Goal: Download file/media

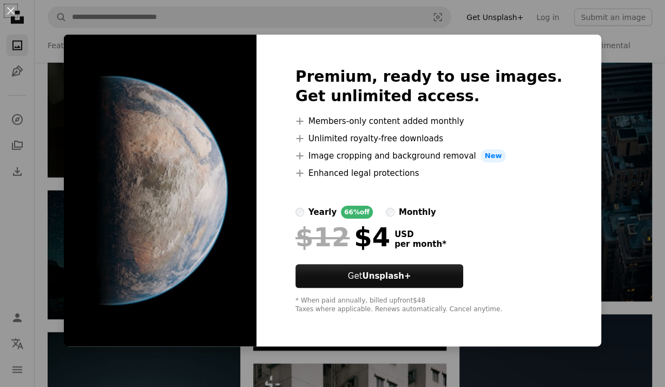
scroll to position [7479, 0]
click at [373, 368] on div "An X shape Premium, ready to use images. Get unlimited access. A plus sign Memb…" at bounding box center [332, 193] width 665 height 387
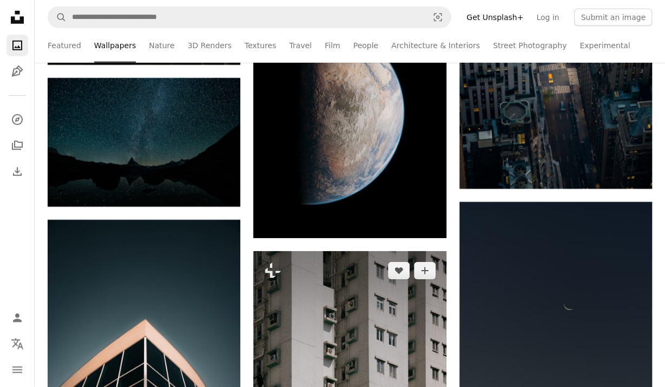
scroll to position [7479, 0]
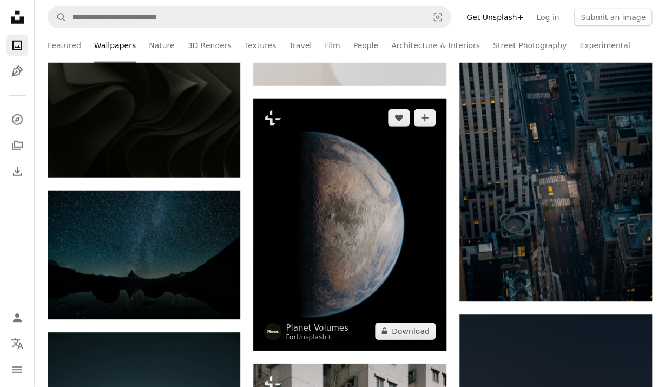
click at [353, 240] on img at bounding box center [349, 224] width 192 height 252
